Goal: Task Accomplishment & Management: Manage account settings

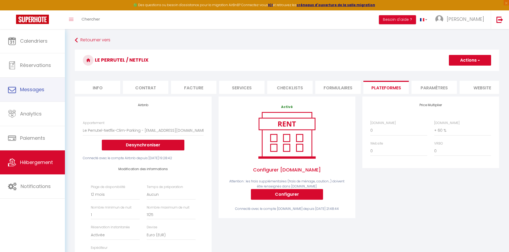
select select "7563-1466545309208475339"
select select "365"
select select "EUR"
select select
select select "+ 60 %"
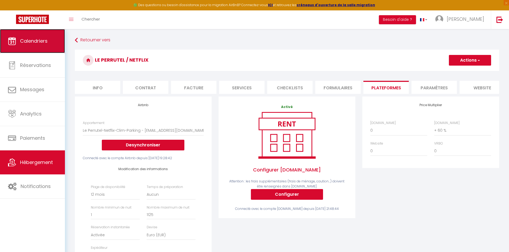
click at [23, 43] on span "Calendriers" at bounding box center [34, 41] width 28 height 7
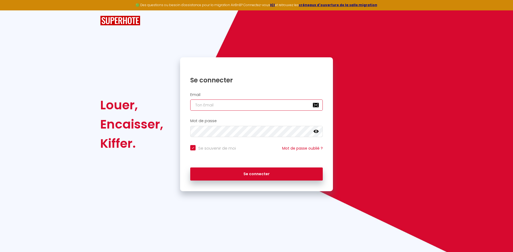
type input "[EMAIL_ADDRESS][DOMAIN_NAME]"
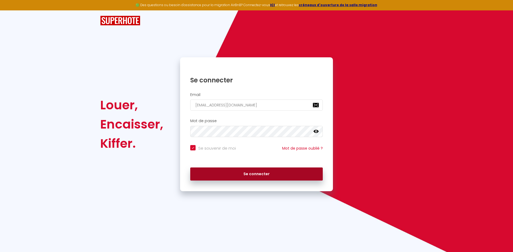
click at [243, 174] on button "Se connecter" at bounding box center [256, 174] width 132 height 13
checkbox input "true"
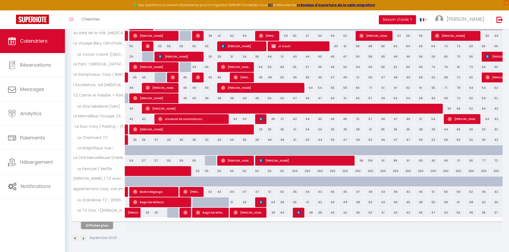
scroll to position [113, 0]
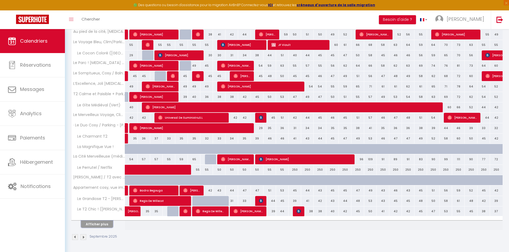
click at [103, 225] on button "Afficher plus" at bounding box center [97, 224] width 32 height 7
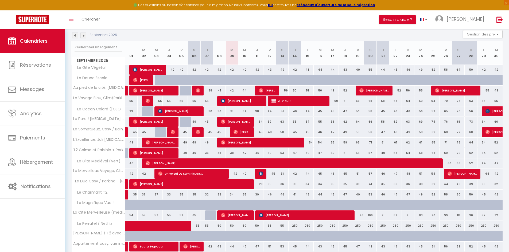
scroll to position [84, 0]
